Goal: Task Accomplishment & Management: Manage account settings

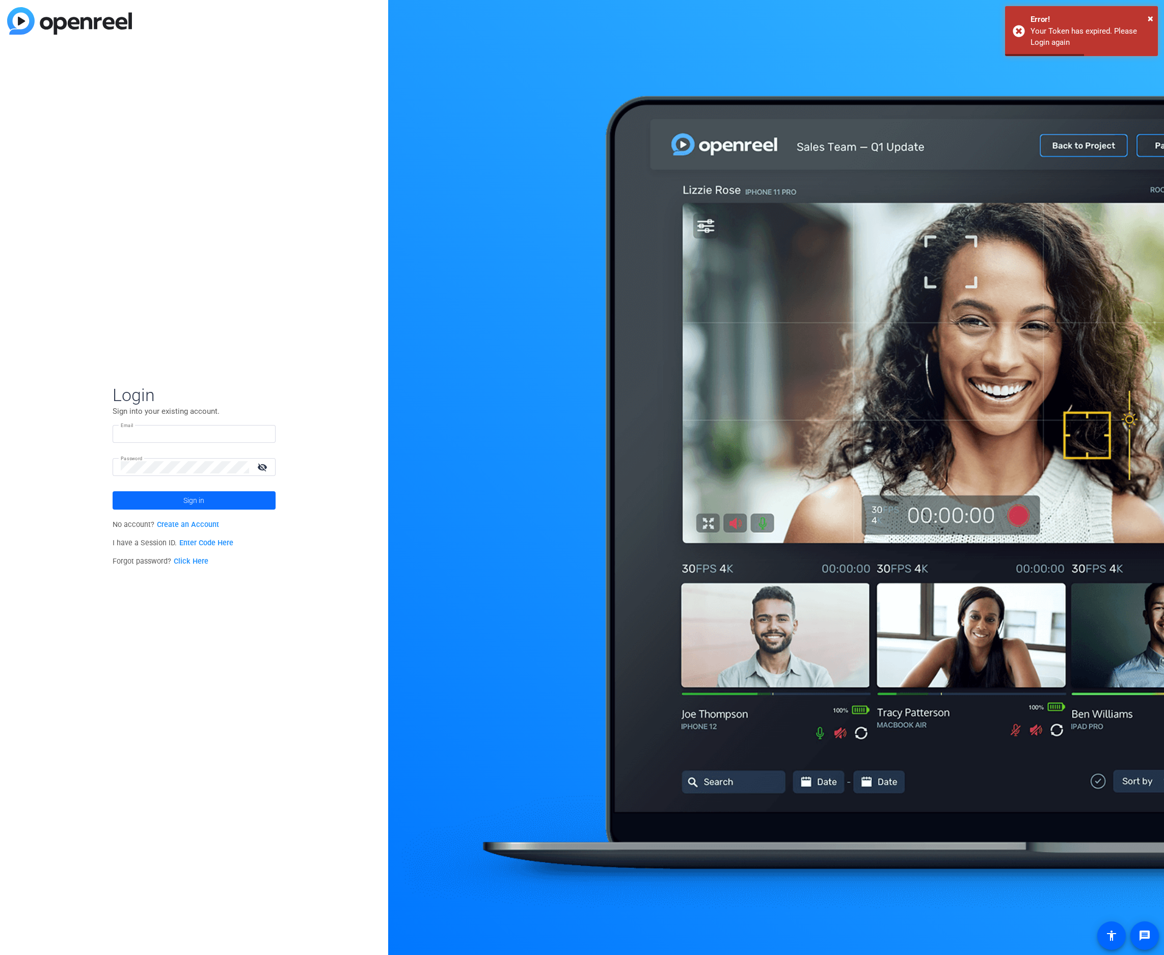
type input "[EMAIL_ADDRESS][DOMAIN_NAME]"
click at [201, 460] on span "Sign in" at bounding box center [193, 500] width 21 height 25
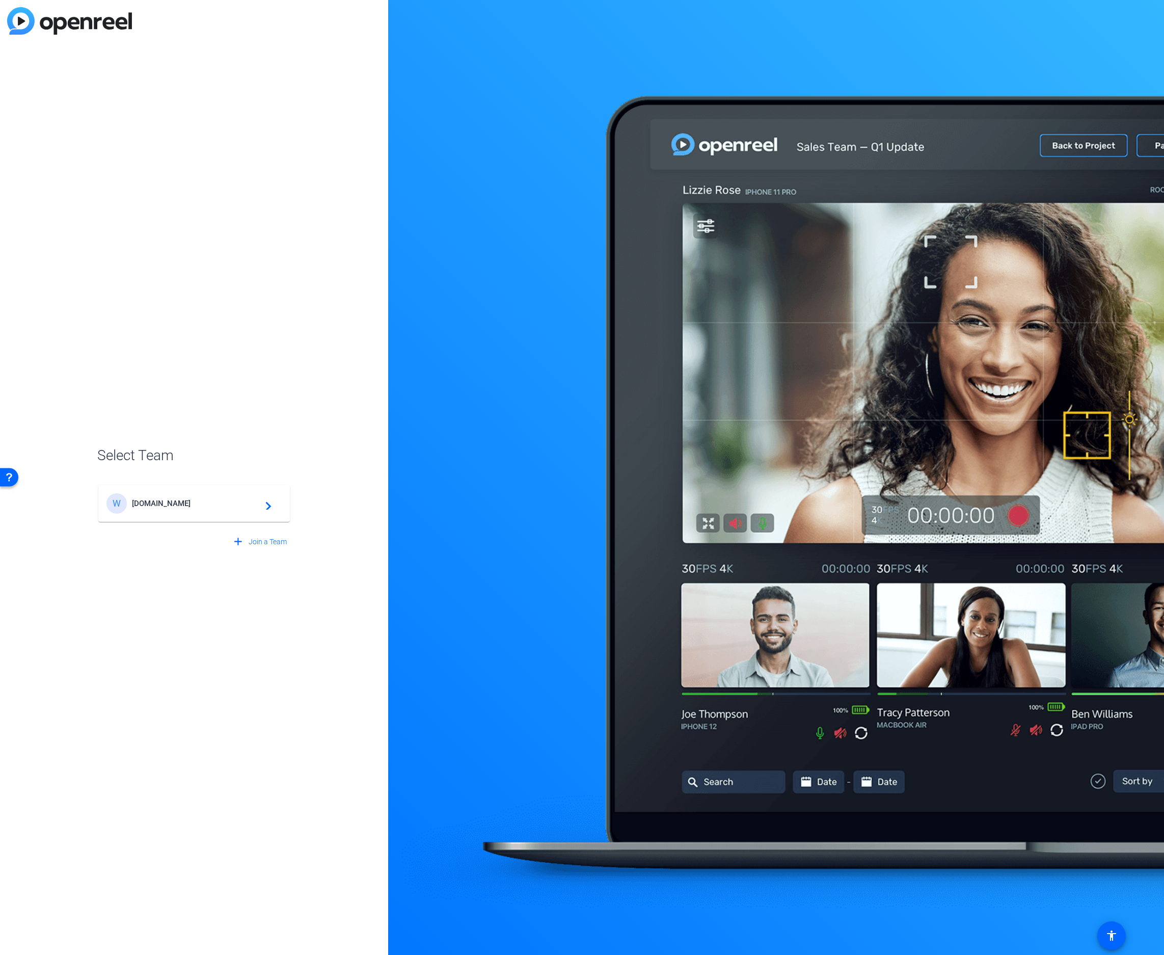
click at [160, 460] on mat-card-content "W [DOMAIN_NAME] navigate_next" at bounding box center [194, 503] width 192 height 37
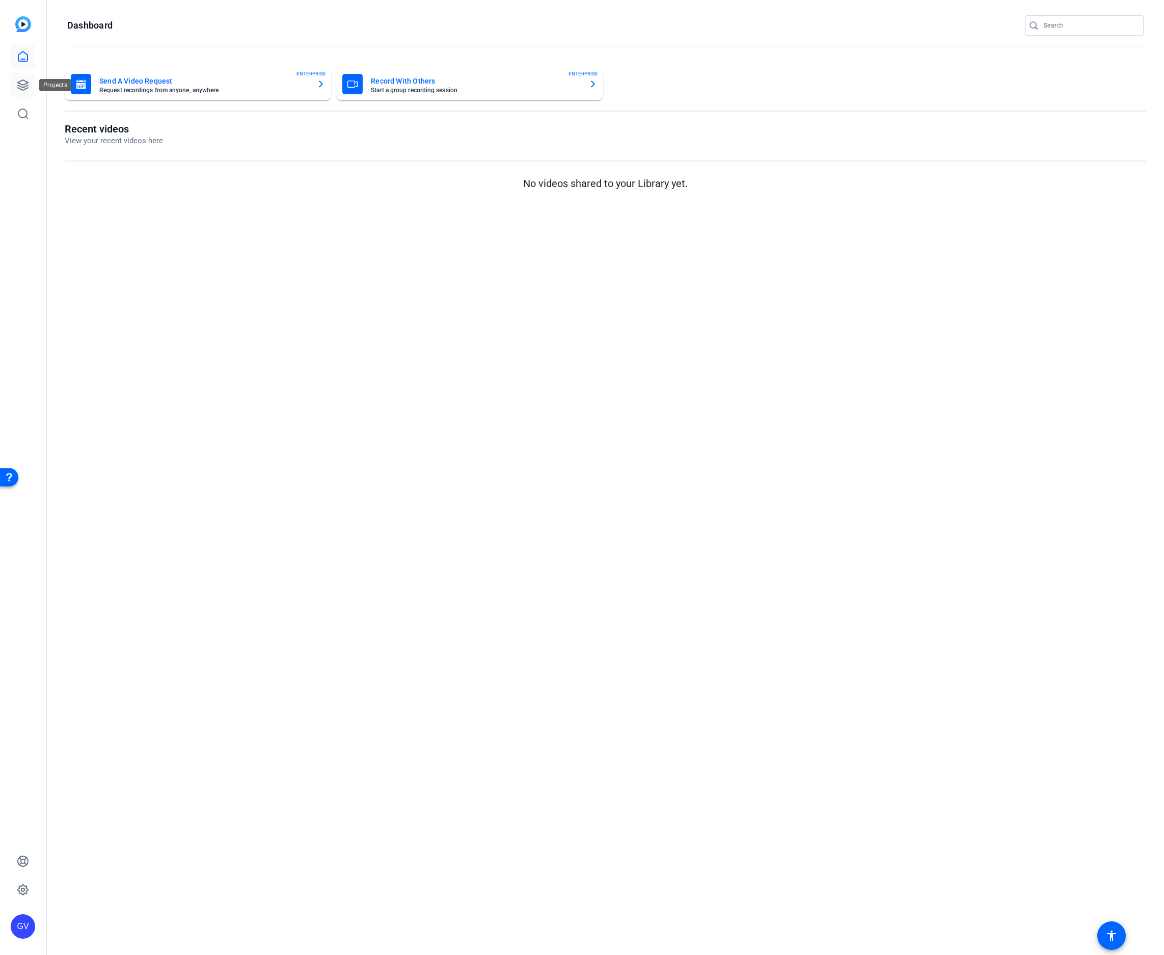
click at [27, 86] on icon at bounding box center [23, 85] width 10 height 10
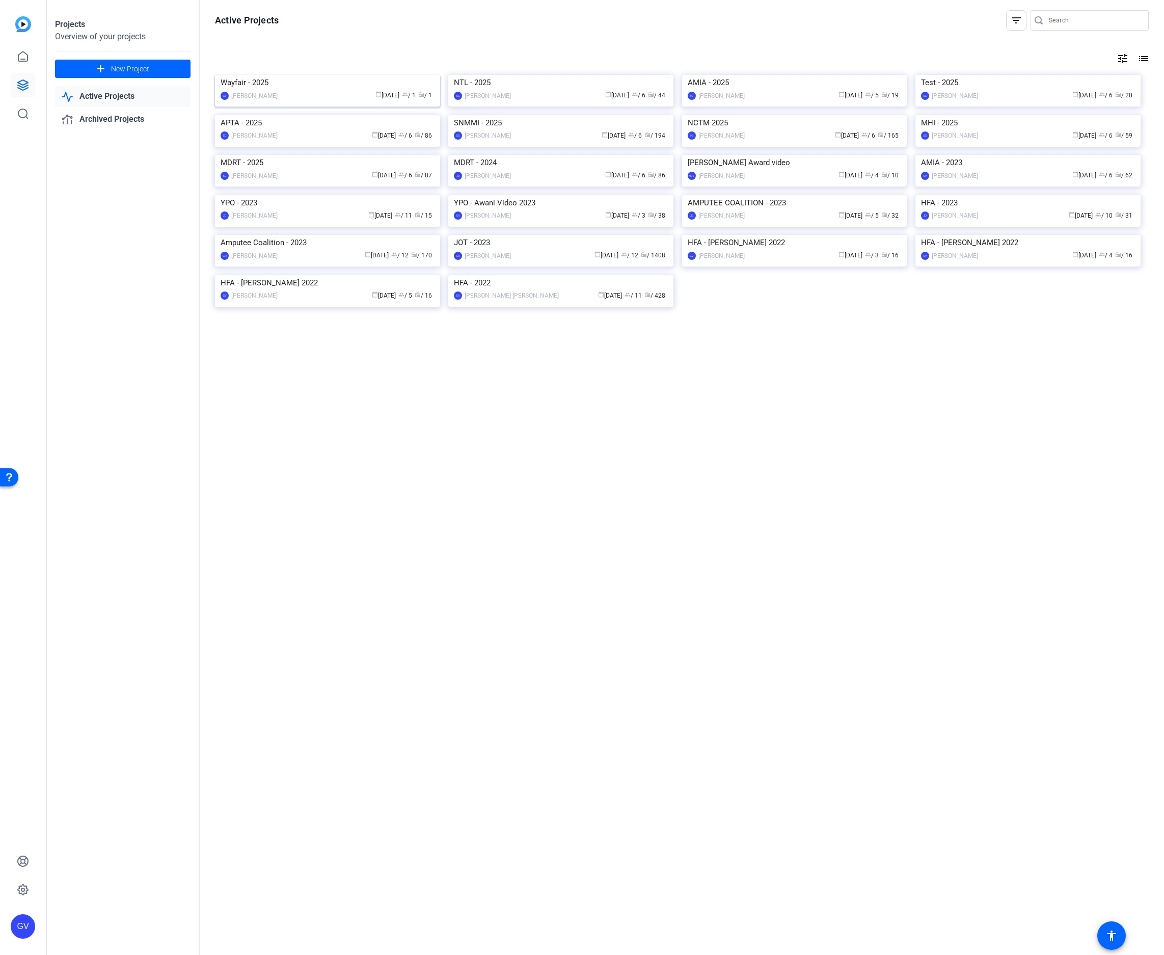
click at [330, 75] on img at bounding box center [327, 75] width 225 height 0
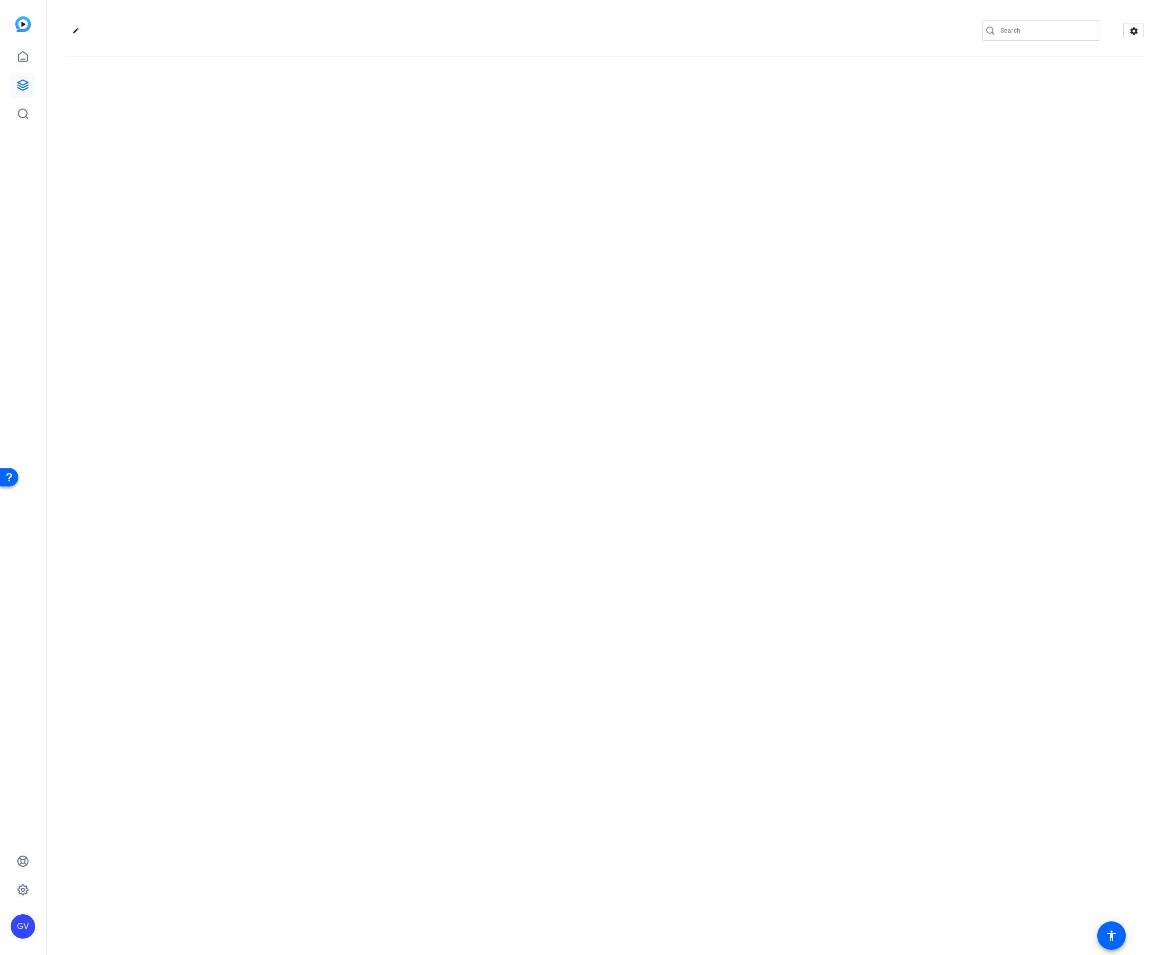
click at [330, 103] on div "edit settings" at bounding box center [605, 477] width 1117 height 955
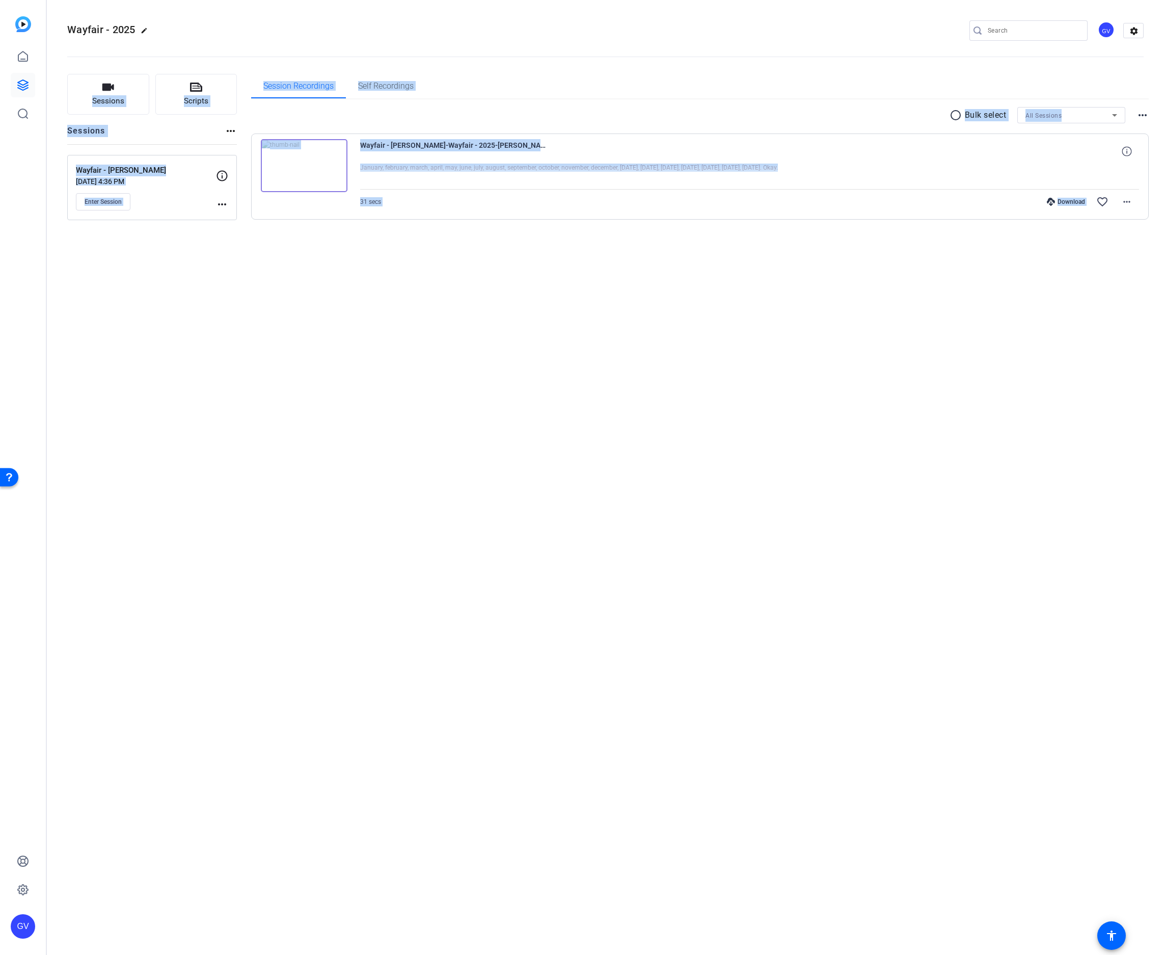
click at [422, 348] on div "Wayfair - 2025 edit GV settings Sessions Scripts Sessions more_horiz Wayfair - …" at bounding box center [605, 477] width 1117 height 955
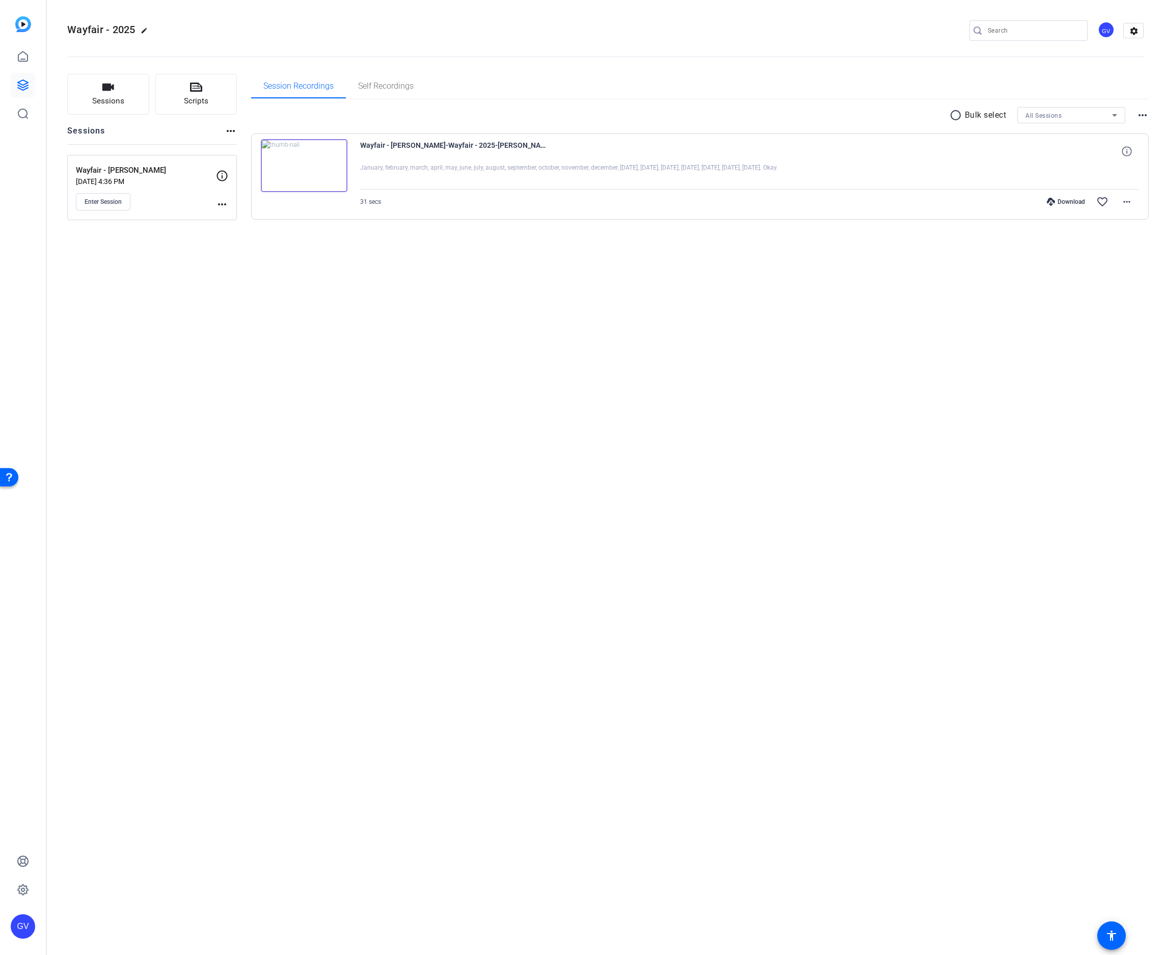
click at [220, 208] on mat-icon "more_horiz" at bounding box center [222, 204] width 12 height 12
click at [228, 213] on span "Edit Session" at bounding box center [247, 219] width 46 height 12
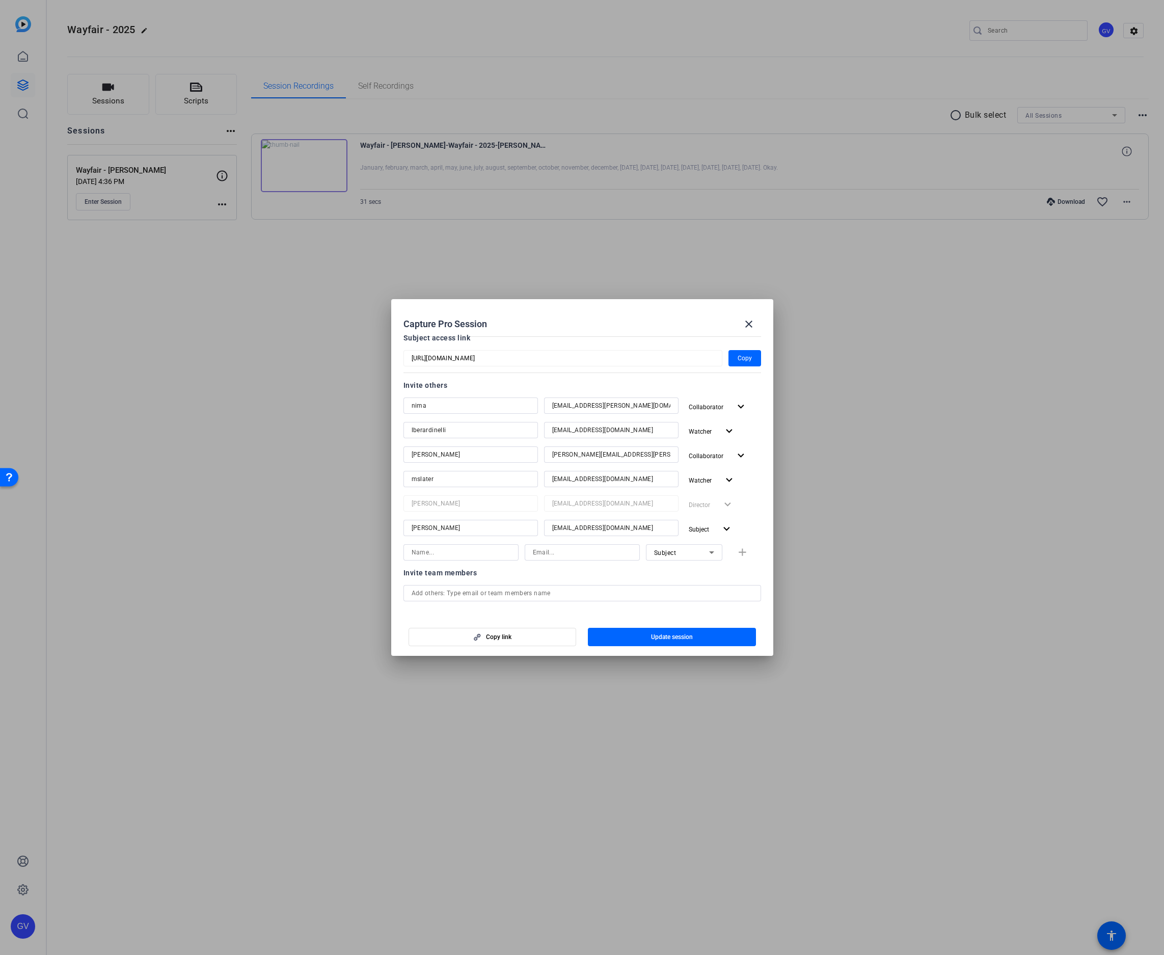
scroll to position [102, 0]
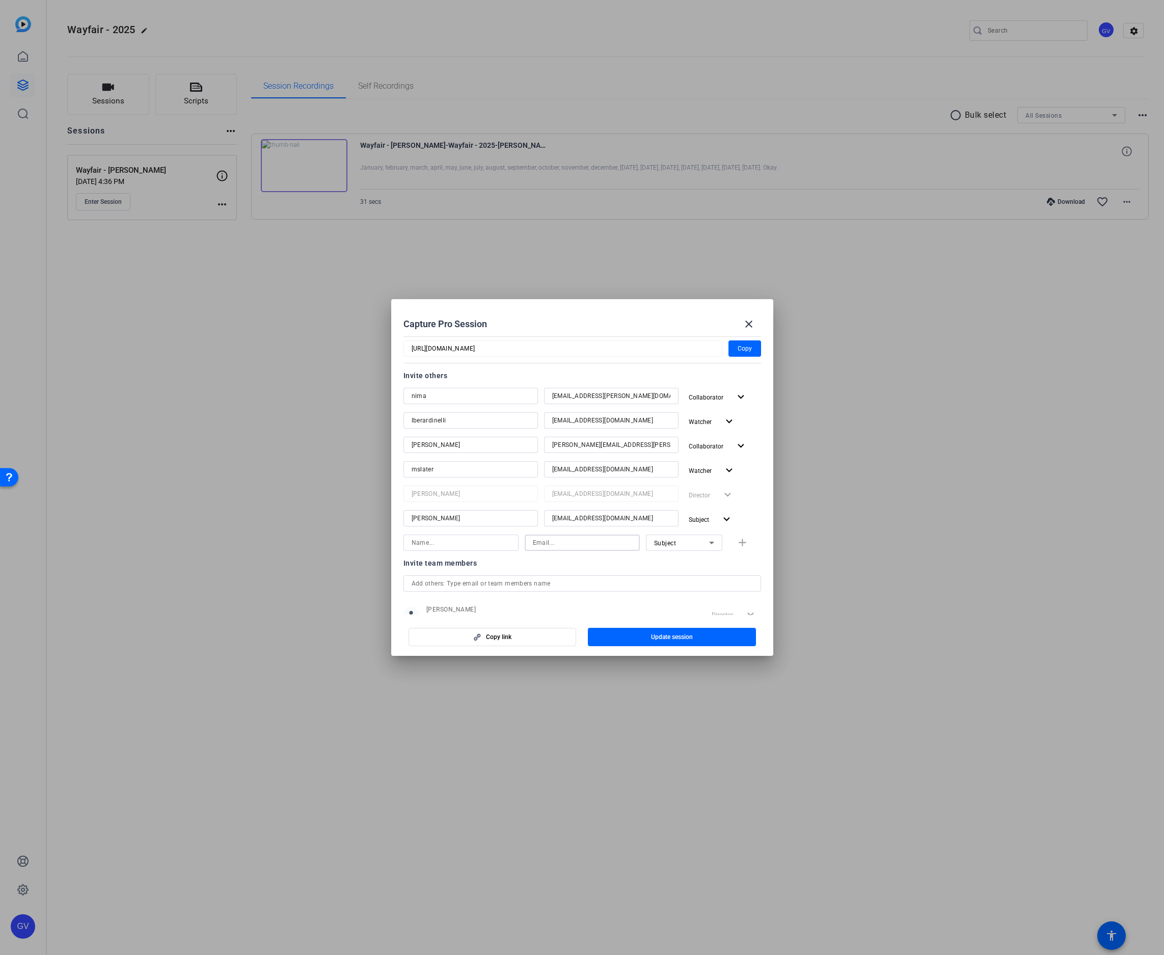
click at [582, 460] on input at bounding box center [582, 542] width 99 height 12
paste input "[EMAIL_ADDRESS][DOMAIN_NAME]"
type input "[EMAIL_ADDRESS][DOMAIN_NAME]"
click at [454, 460] on input at bounding box center [461, 542] width 99 height 12
paste input "[PERSON_NAME]"
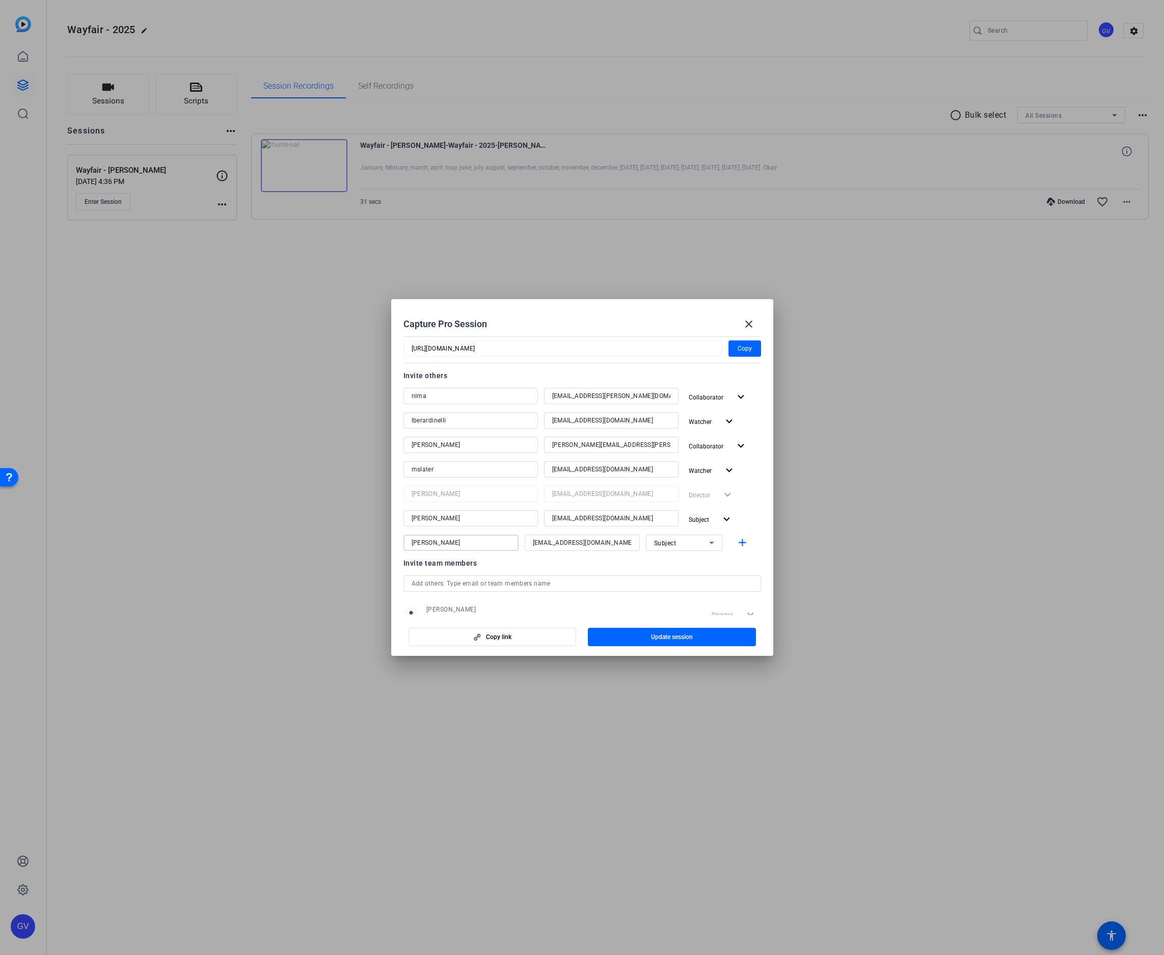
type input "[PERSON_NAME]"
click at [654, 460] on div "Invite team members person [PERSON_NAME] [PERSON_NAME][EMAIL_ADDRESS][DOMAIN_NA…" at bounding box center [583, 597] width 358 height 80
click at [747, 328] on mat-icon "close" at bounding box center [749, 324] width 12 height 12
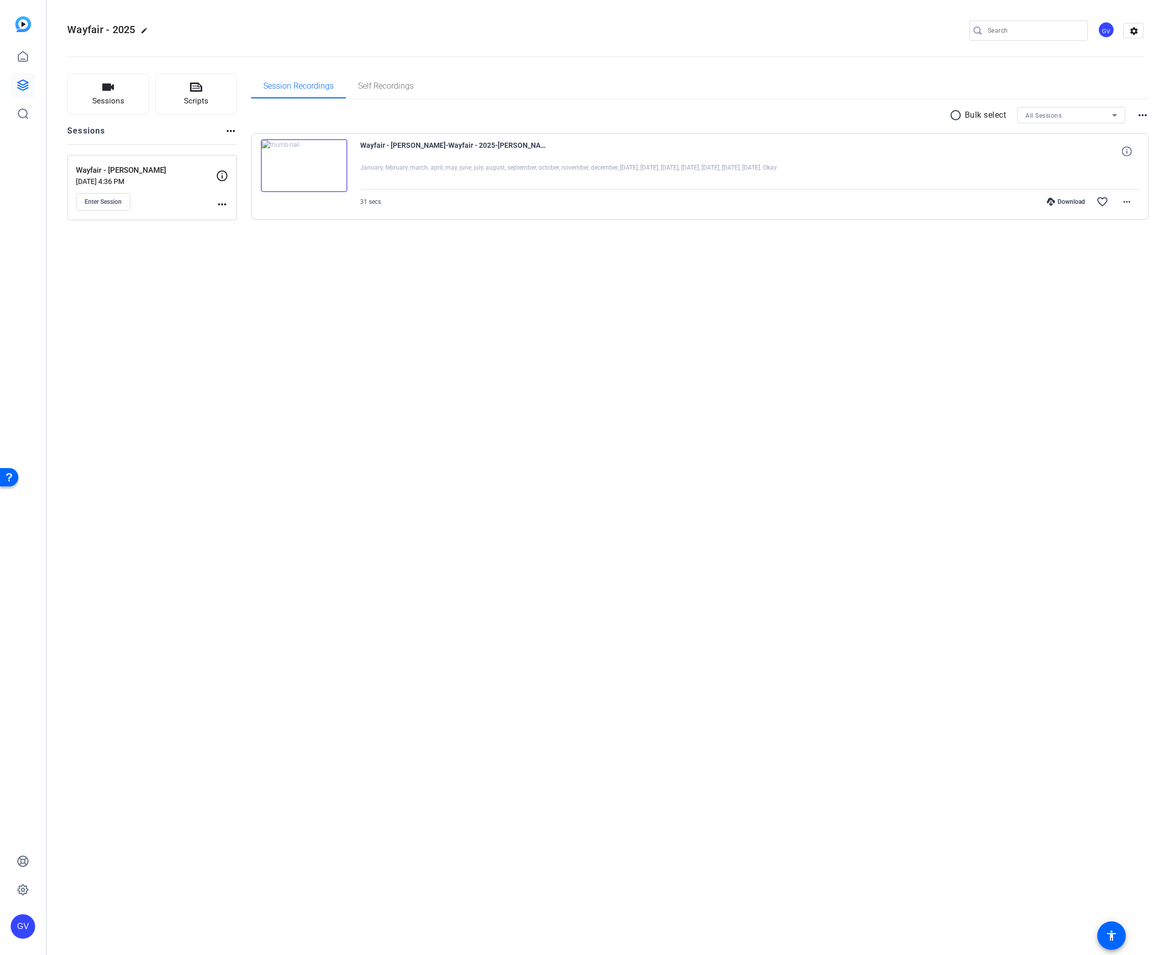
click at [193, 460] on div "Wayfair - 2025 edit GV settings Sessions Scripts Sessions more_horiz Wayfair - …" at bounding box center [605, 477] width 1117 height 955
